Goal: Transaction & Acquisition: Register for event/course

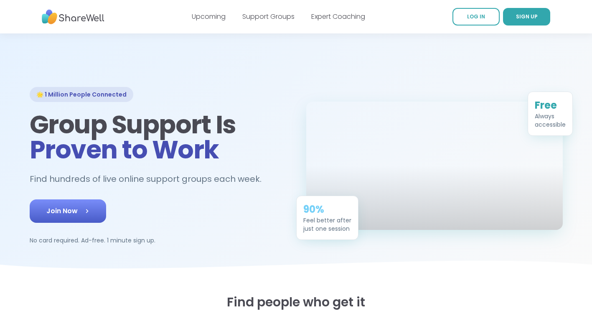
click at [55, 212] on span "Join Now" at bounding box center [67, 211] width 43 height 10
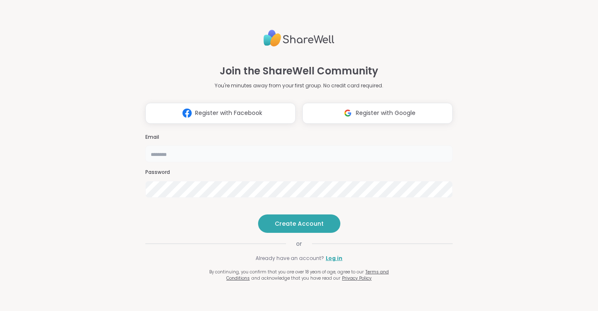
click at [230, 145] on input "email" at bounding box center [298, 153] width 307 height 17
type input "**********"
click at [230, 103] on button "Register with Facebook" at bounding box center [220, 113] width 150 height 21
